Goal: Information Seeking & Learning: Learn about a topic

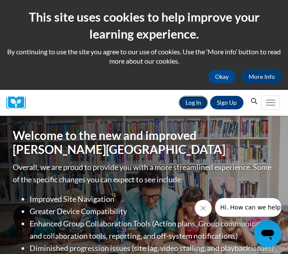
click at [191, 106] on link "Log In" at bounding box center [193, 103] width 29 height 14
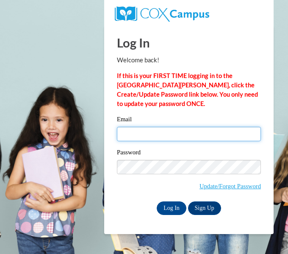
click at [220, 136] on input "Email" at bounding box center [189, 134] width 144 height 14
click at [225, 131] on input "Email" at bounding box center [189, 134] width 144 height 14
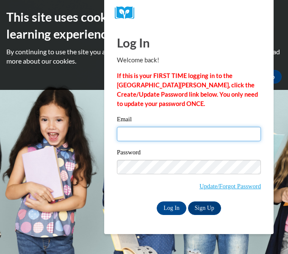
type input "harlie.staten27@buckeyehills.net"
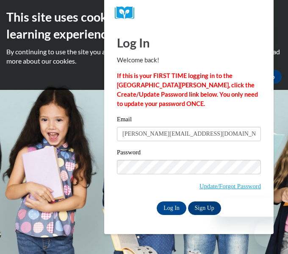
click at [232, 137] on input "harlie.staten27@buckeyehills.net" at bounding box center [189, 134] width 144 height 14
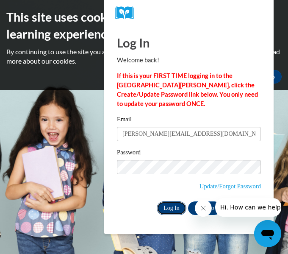
click at [174, 203] on input "Log In" at bounding box center [172, 208] width 30 height 14
click at [163, 201] on input "Log In" at bounding box center [172, 208] width 30 height 14
click at [169, 210] on input "Log In" at bounding box center [172, 208] width 30 height 14
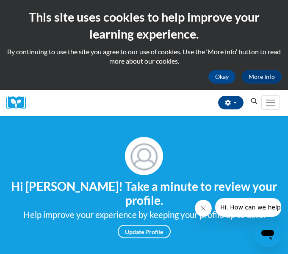
click at [250, 103] on button "Search" at bounding box center [254, 101] width 13 height 10
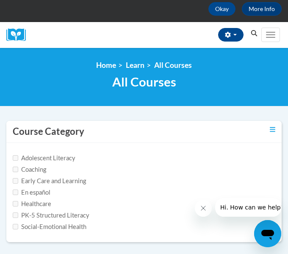
click at [251, 30] on icon "Search" at bounding box center [254, 33] width 8 height 6
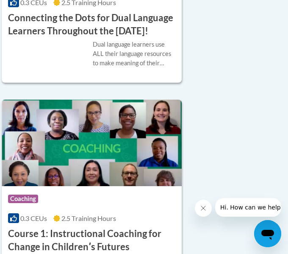
scroll to position [0, 5]
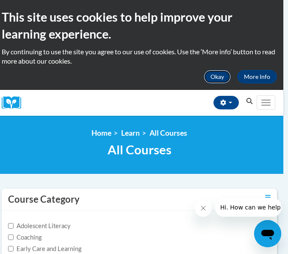
click at [219, 71] on button "Okay" at bounding box center [217, 77] width 27 height 14
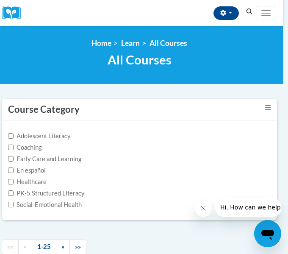
click at [249, 8] on button "Search" at bounding box center [249, 12] width 13 height 10
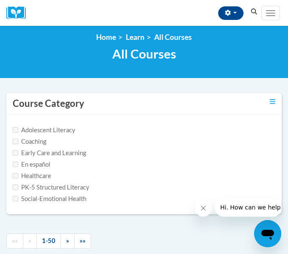
click at [41, 150] on label "Early Care and Learning" at bounding box center [49, 152] width 73 height 9
click at [18, 150] on input "Early Care and Learning" at bounding box center [16, 153] width 6 height 6
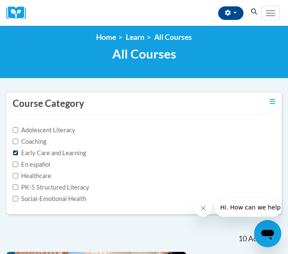
click at [15, 151] on input "Early Care and Learning" at bounding box center [16, 153] width 6 height 6
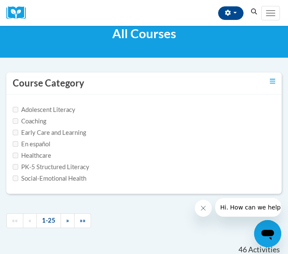
scroll to position [28, 0]
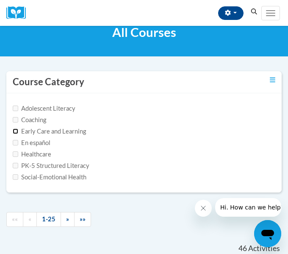
click at [14, 130] on input "Early Care and Learning" at bounding box center [16, 131] width 6 height 6
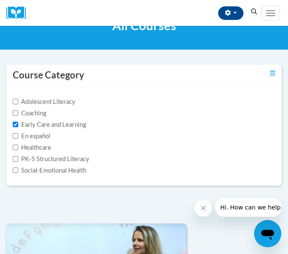
scroll to position [33, 0]
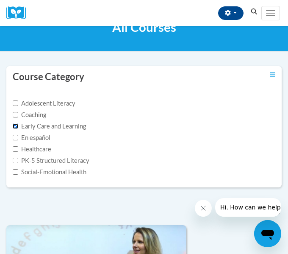
click at [16, 124] on input "Early Care and Learning" at bounding box center [16, 126] width 6 height 6
checkbox input "false"
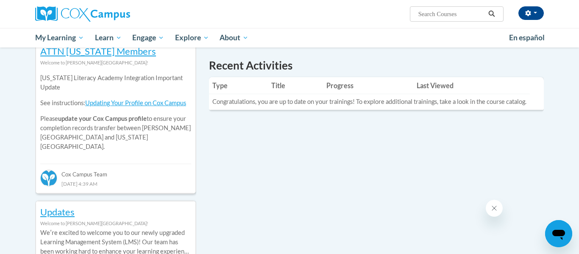
scroll to position [292, 0]
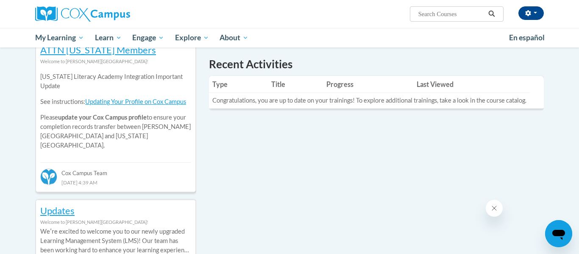
click at [441, 17] on input "Search..." at bounding box center [451, 14] width 68 height 10
type input "overviwe"
type input "overview of early learning standerds"
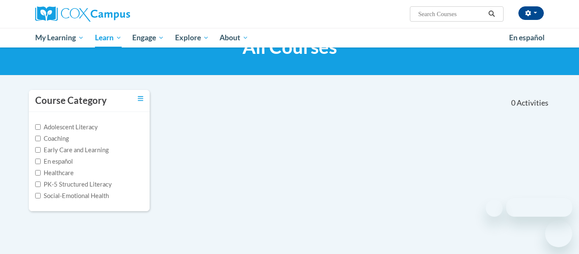
type input "overview of early learning standerds"
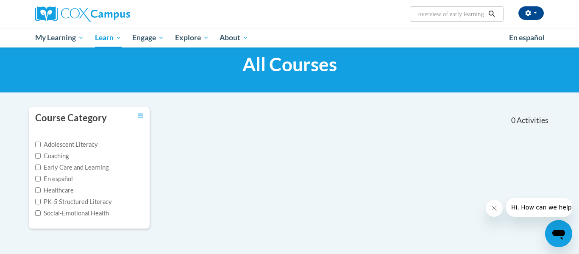
scroll to position [21, 0]
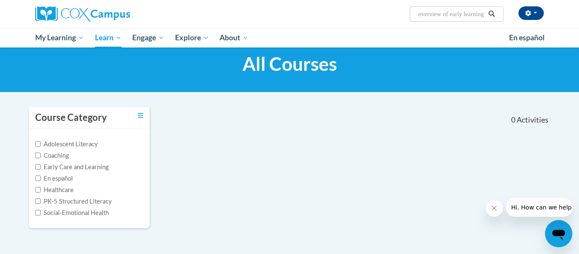
click at [461, 17] on input "overview of early learning standerds" at bounding box center [451, 14] width 68 height 10
click at [472, 84] on div "<en>Home</en><fr>Accueil</fr><de>Zuhause</de><it>Casa</it><es>Casa</es><pt>Casa…" at bounding box center [289, 59] width 579 height 66
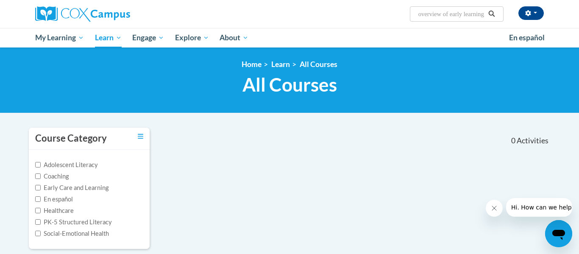
scroll to position [0, 0]
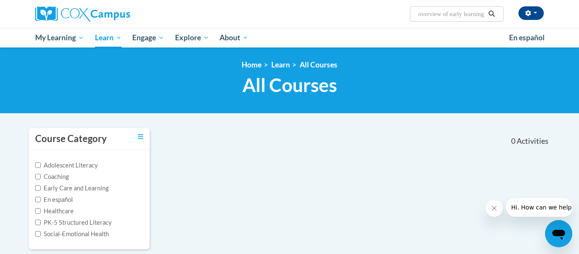
click at [458, 6] on span "Search Search... overview of early learning standerds" at bounding box center [457, 13] width 94 height 15
click at [458, 9] on input "overview of early learning standerds" at bounding box center [451, 14] width 68 height 10
click at [305, 143] on nav "«« « 1-0 » »» 0 Activities CEUs" at bounding box center [356, 141] width 400 height 26
click at [495, 14] on button "Search" at bounding box center [491, 14] width 13 height 10
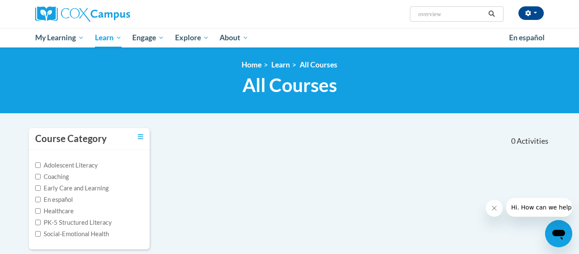
type input "overview"
click at [0, 147] on body "[PERSON_NAME] ([GEOGRAPHIC_DATA]/New_York UTC-04:00) My Profile Inbox My Transc…" at bounding box center [289, 230] width 579 height 461
click at [0, 150] on body "[PERSON_NAME] ([GEOGRAPHIC_DATA]/New_York UTC-04:00) My Profile Inbox My Transc…" at bounding box center [289, 230] width 579 height 461
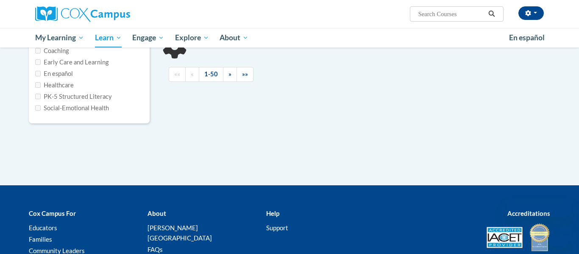
type input "overview"
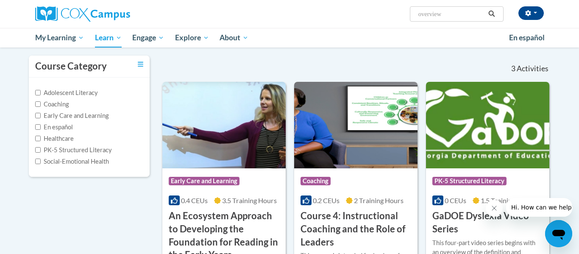
scroll to position [71, 0]
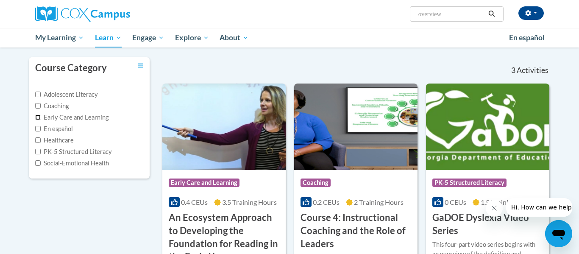
click at [40, 119] on input "Early Care and Learning" at bounding box center [38, 117] width 6 height 6
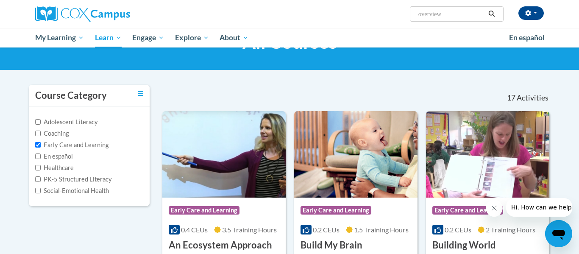
scroll to position [44, 0]
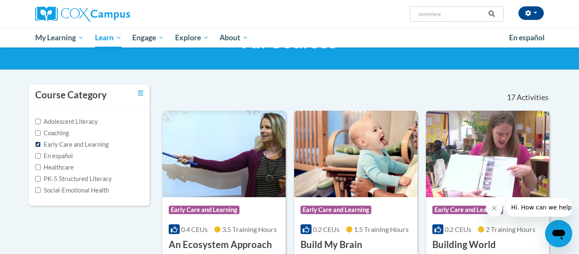
click at [38, 142] on input "Early Care and Learning" at bounding box center [38, 145] width 6 height 6
checkbox input "false"
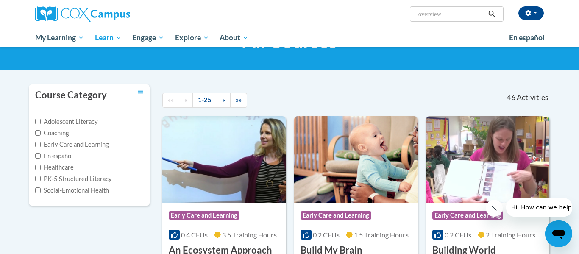
click at [456, 16] on input "overview" at bounding box center [451, 14] width 68 height 10
type input "o"
type input "e"
